Goal: Information Seeking & Learning: Learn about a topic

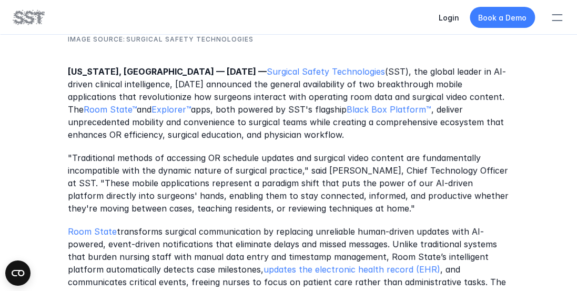
scroll to position [439, 0]
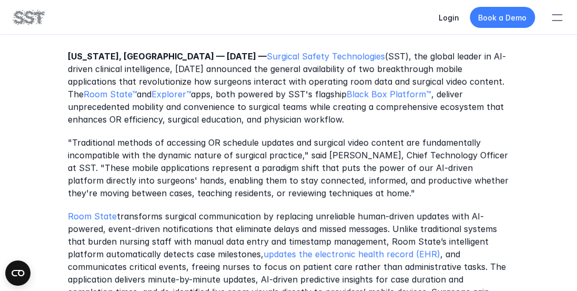
scroll to position [455, 0]
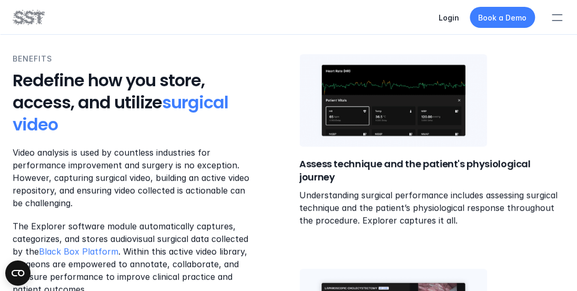
scroll to position [517, 0]
